Goal: Browse casually

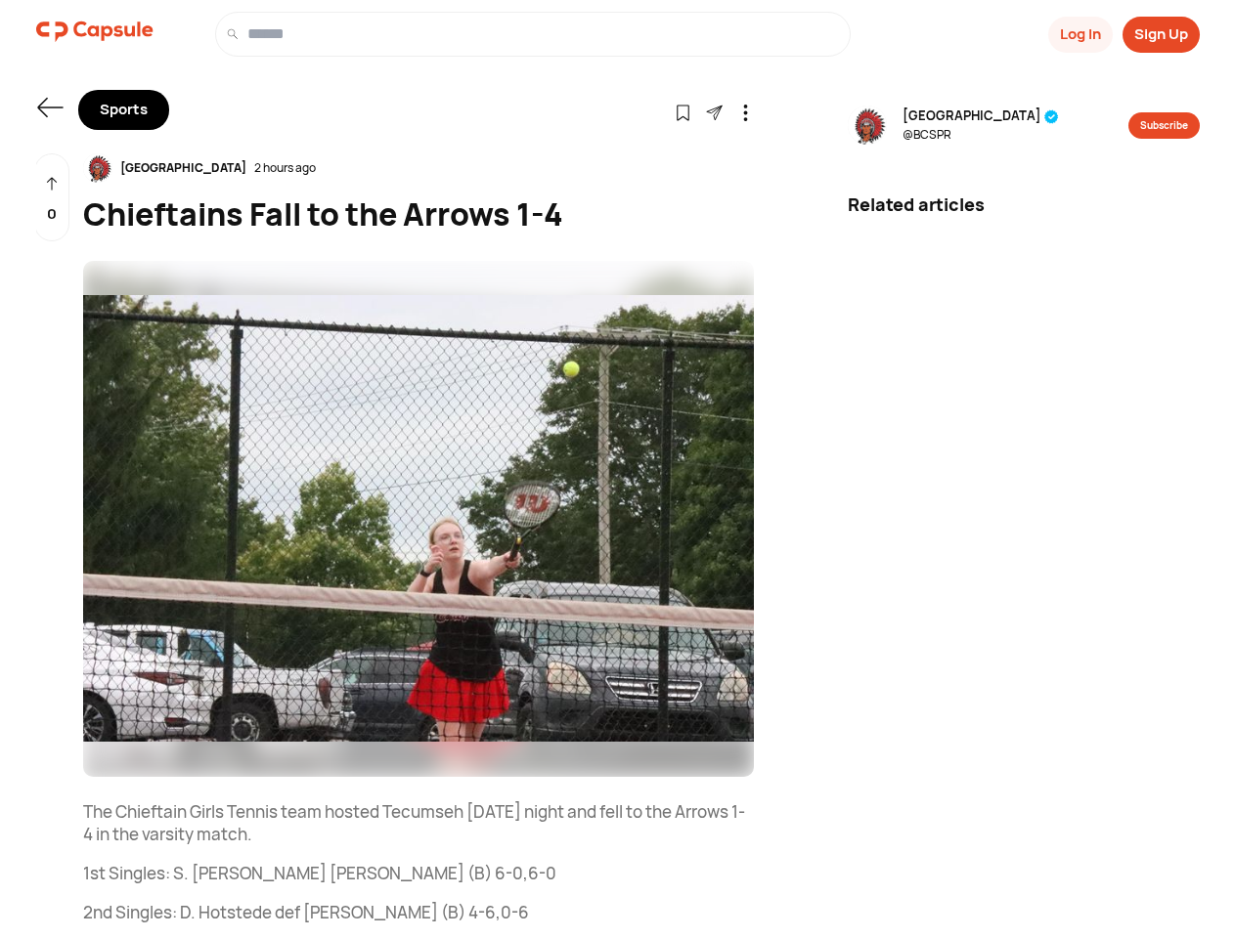
click at [1078, 34] on button "Log In" at bounding box center [1080, 35] width 65 height 36
click at [1160, 34] on button "Sign Up" at bounding box center [1160, 35] width 77 height 36
click at [50, 108] on icon at bounding box center [49, 108] width 25 height 20
click at [682, 111] on icon at bounding box center [682, 113] width 17 height 17
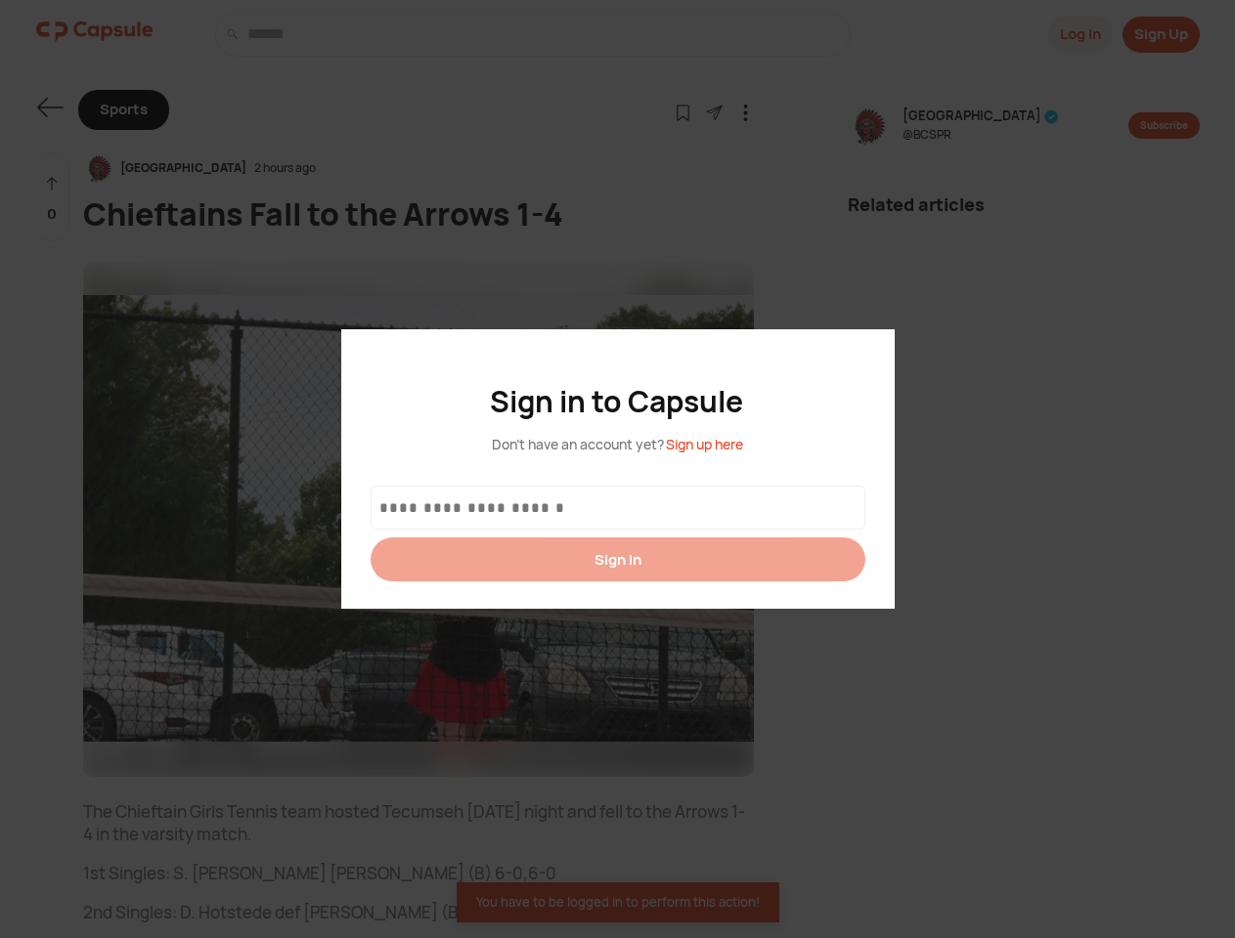
click at [714, 111] on div at bounding box center [617, 469] width 1235 height 938
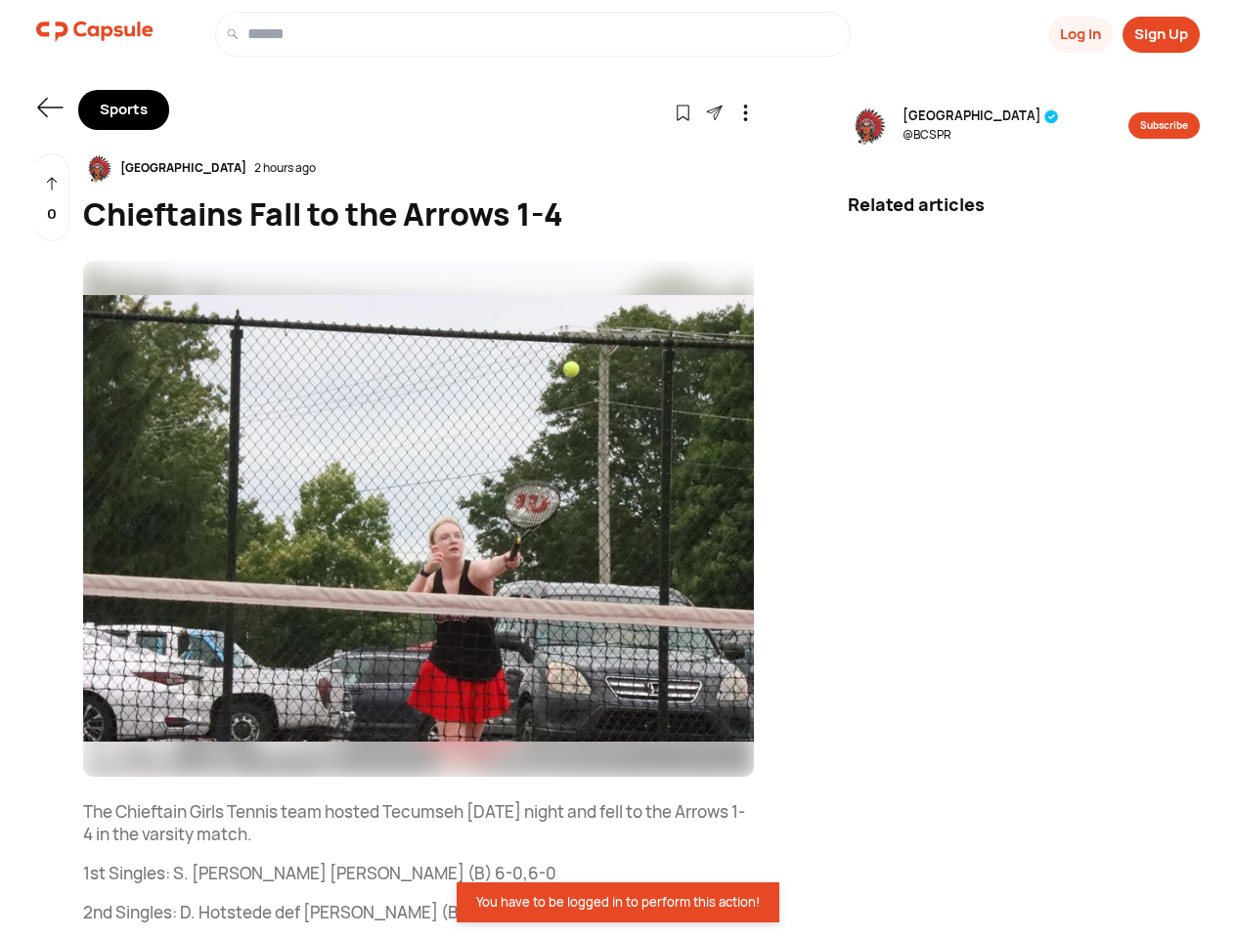
click at [745, 111] on icon at bounding box center [745, 113] width 17 height 17
click at [418, 168] on div "[GEOGRAPHIC_DATA] 2 hours ago" at bounding box center [418, 167] width 671 height 29
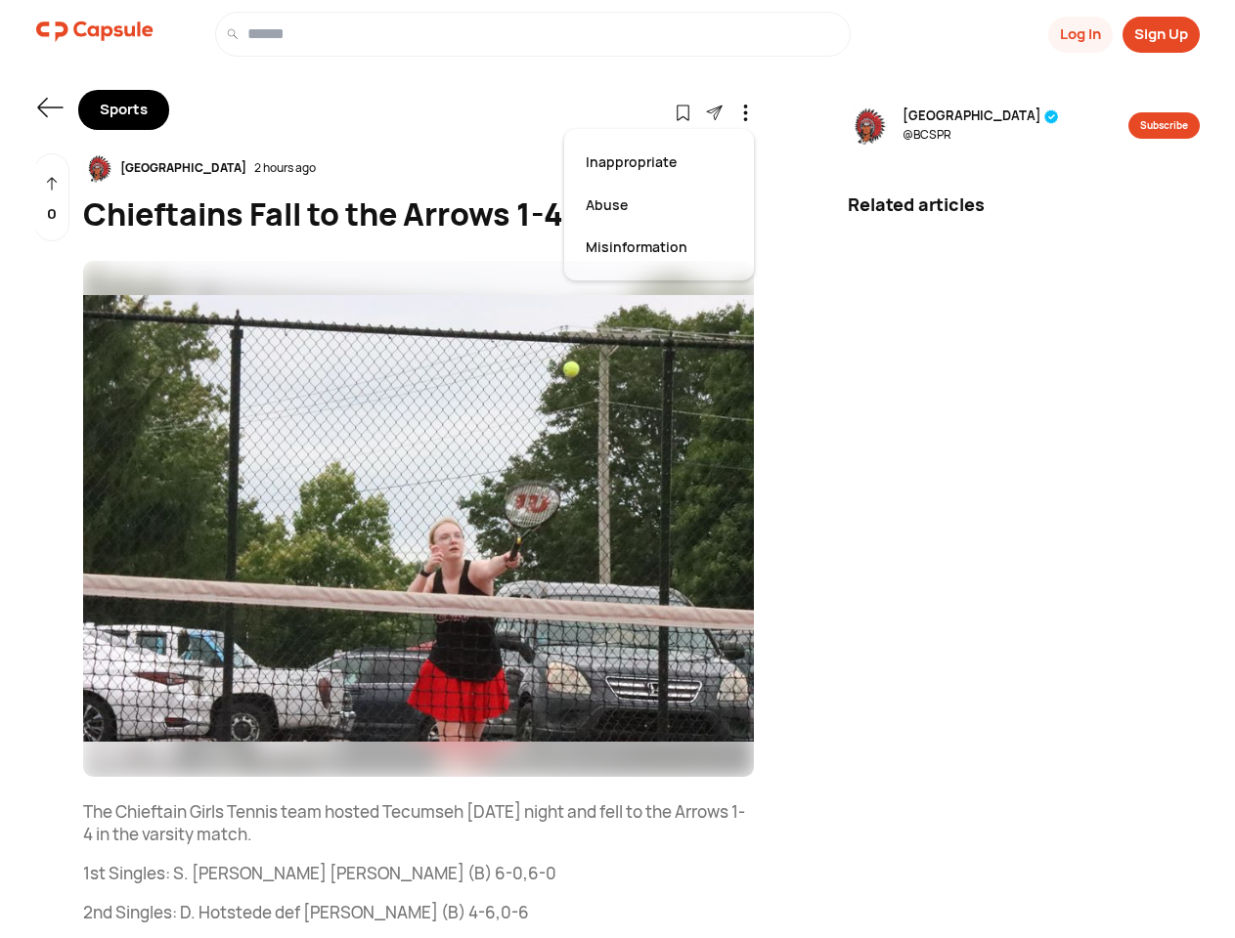
click at [418, 519] on img at bounding box center [418, 519] width 671 height 516
click at [52, 197] on div "0" at bounding box center [51, 197] width 35 height 89
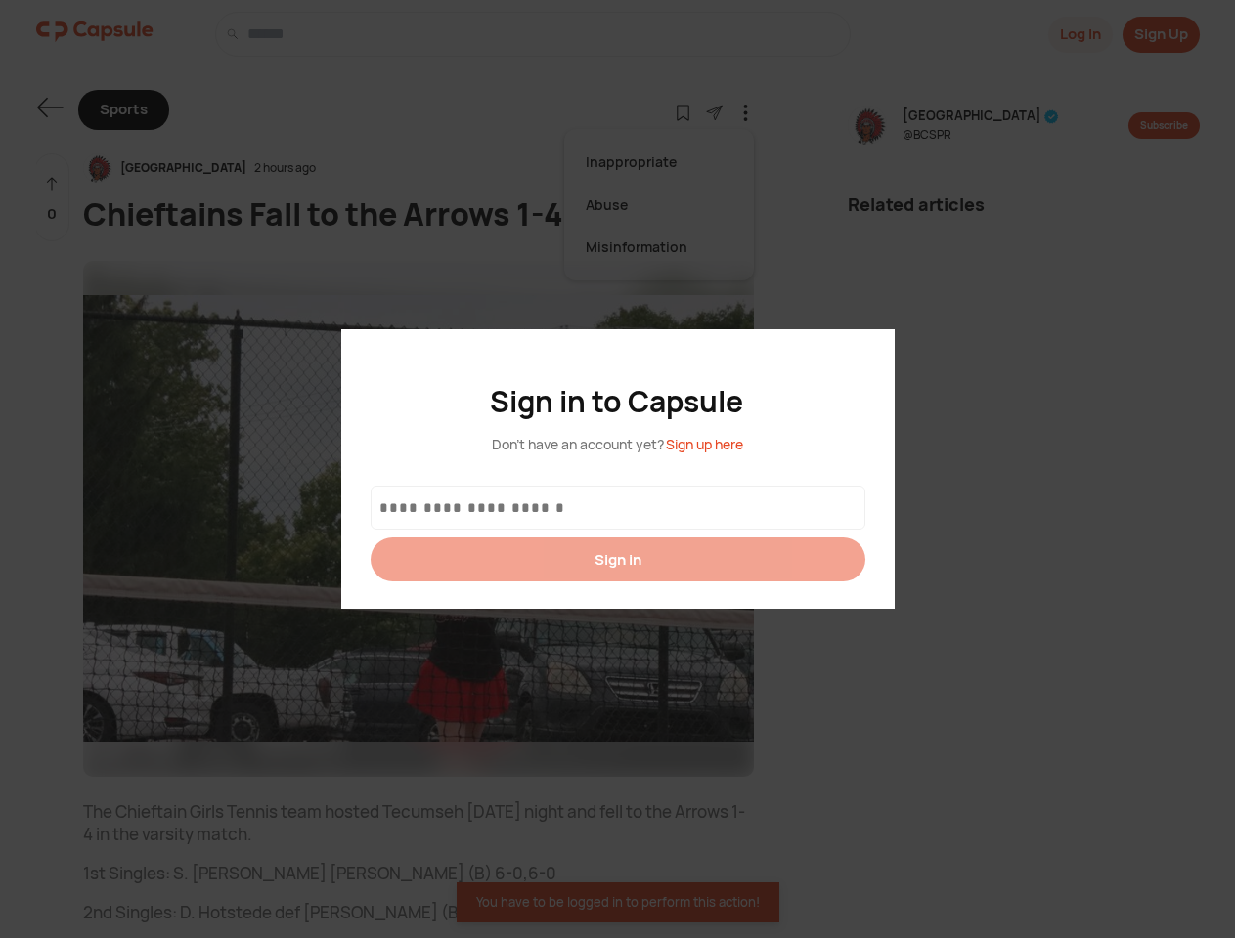
click at [992, 125] on div at bounding box center [617, 469] width 1235 height 938
